Goal: Task Accomplishment & Management: Manage account settings

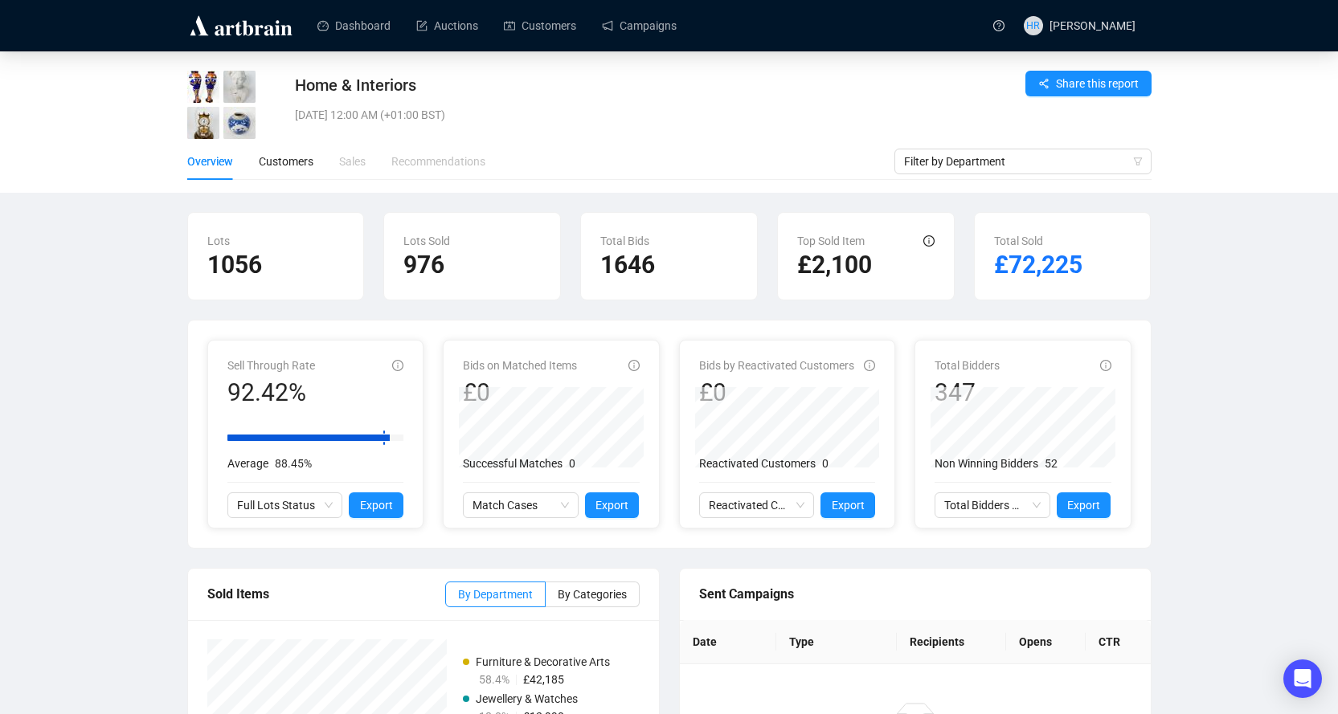
click at [116, 379] on div "Home & Interiors [DATE] 12:00 AM (+01:00 BST) Share this report Overview Custom…" at bounding box center [669, 464] width 1338 height 827
click at [602, 20] on link "Campaigns" at bounding box center [639, 26] width 75 height 42
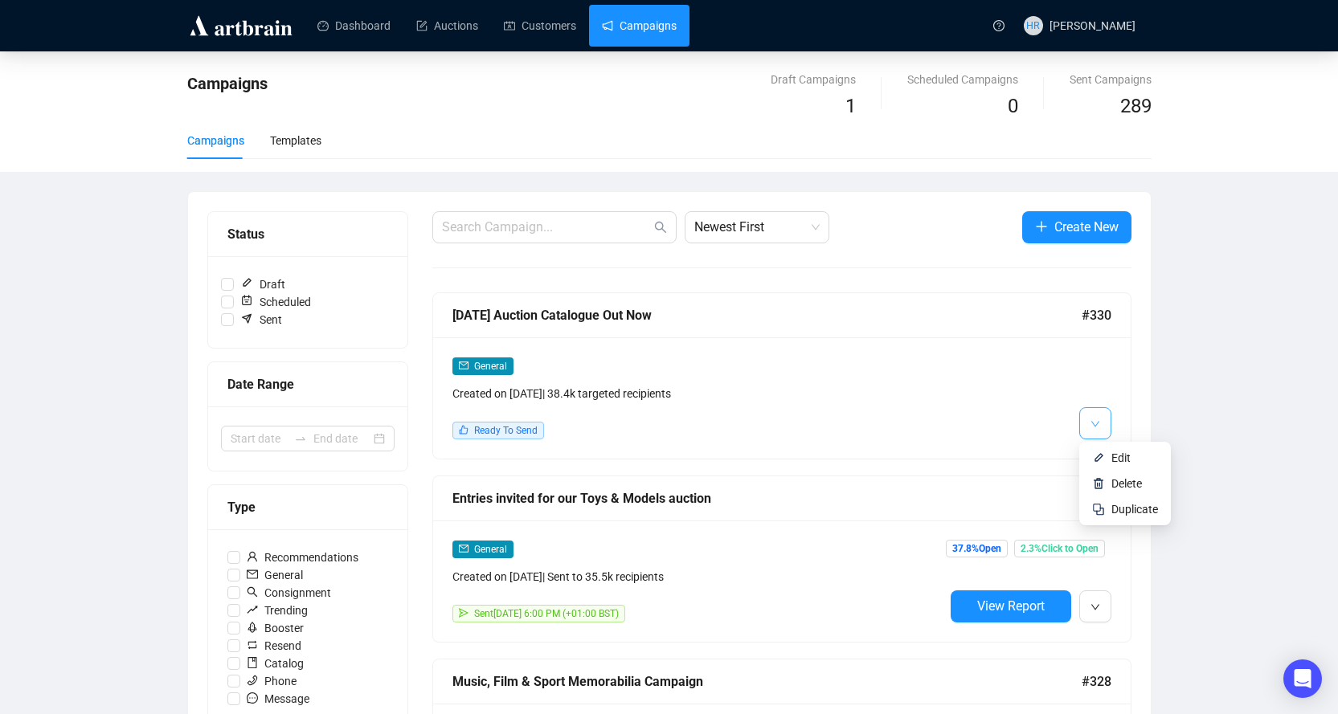
click at [1100, 416] on button "button" at bounding box center [1095, 423] width 32 height 32
click at [1101, 464] on li "Edit" at bounding box center [1124, 458] width 85 height 26
